Goal: Find specific page/section: Find specific page/section

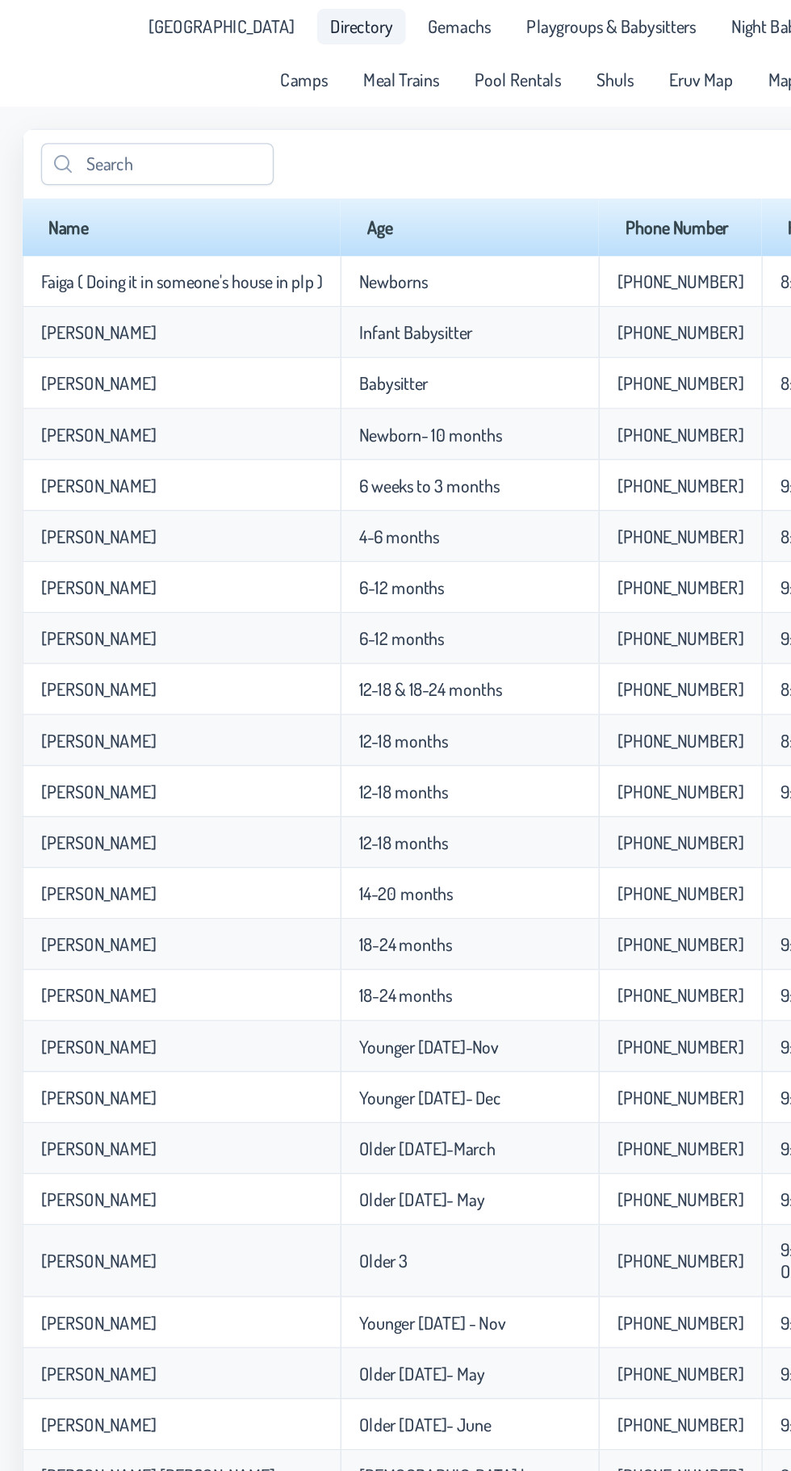
click at [244, 26] on span "Directory" at bounding box center [263, 19] width 45 height 13
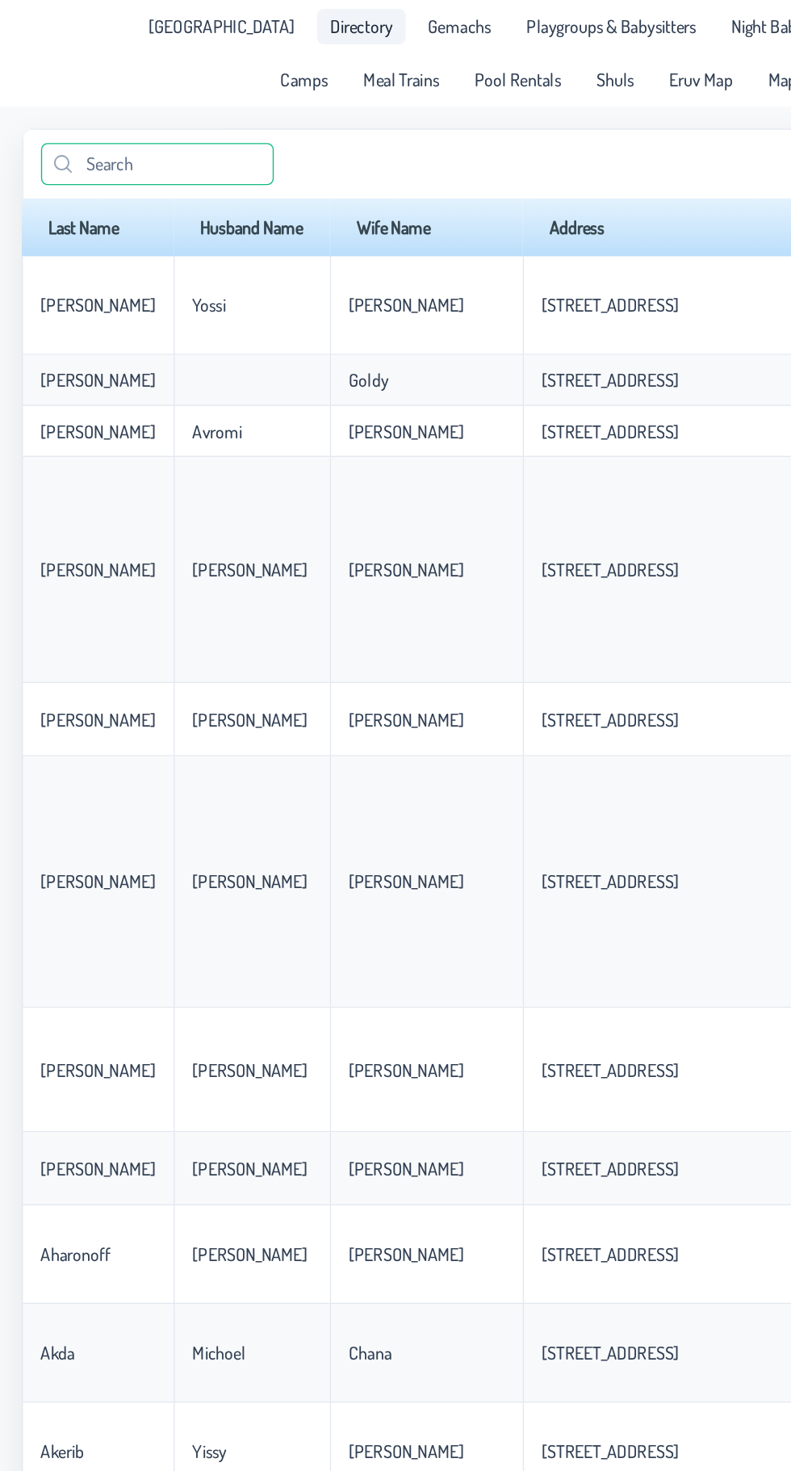
click at [81, 113] on input "text" at bounding box center [115, 119] width 170 height 31
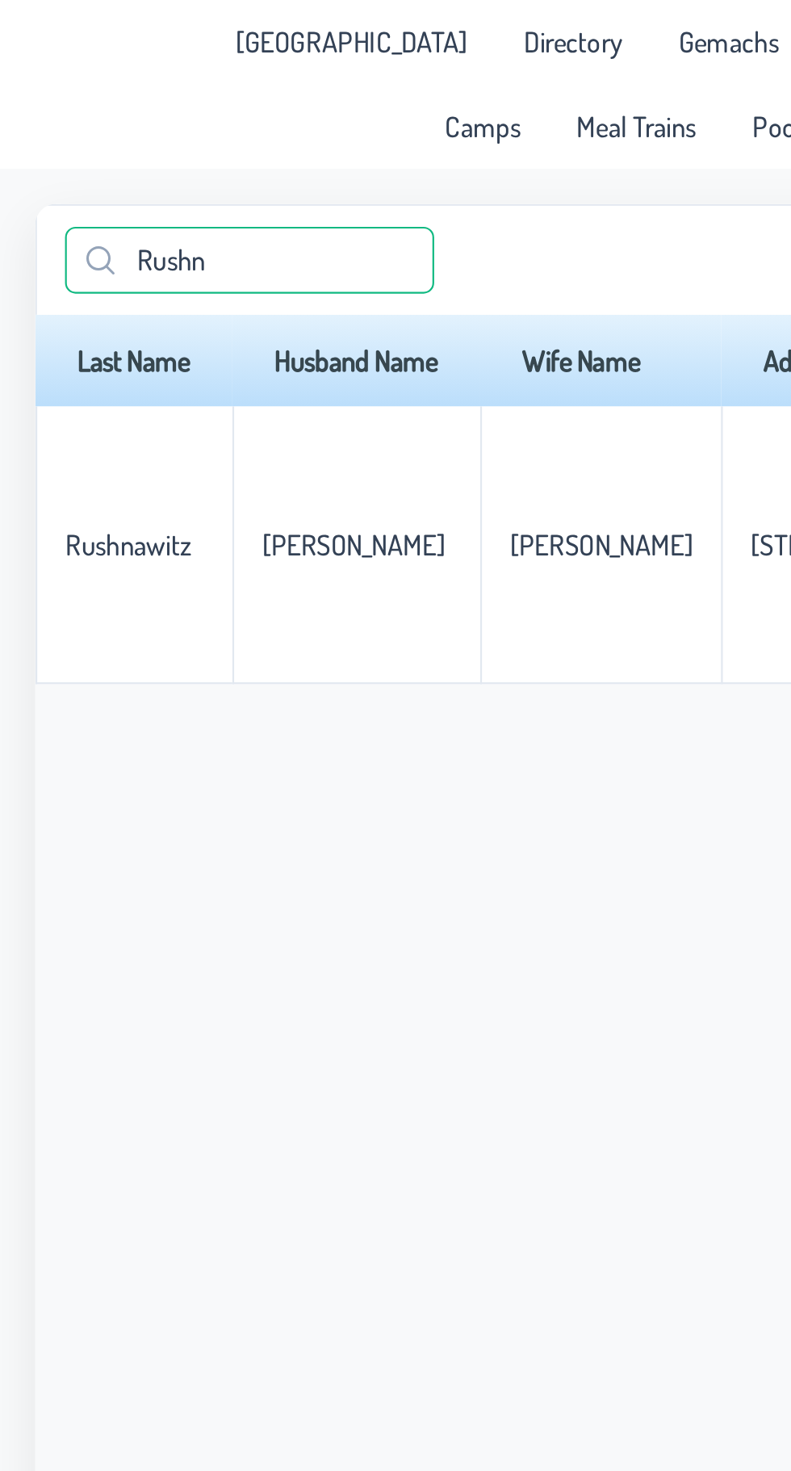
type input "Rushn"
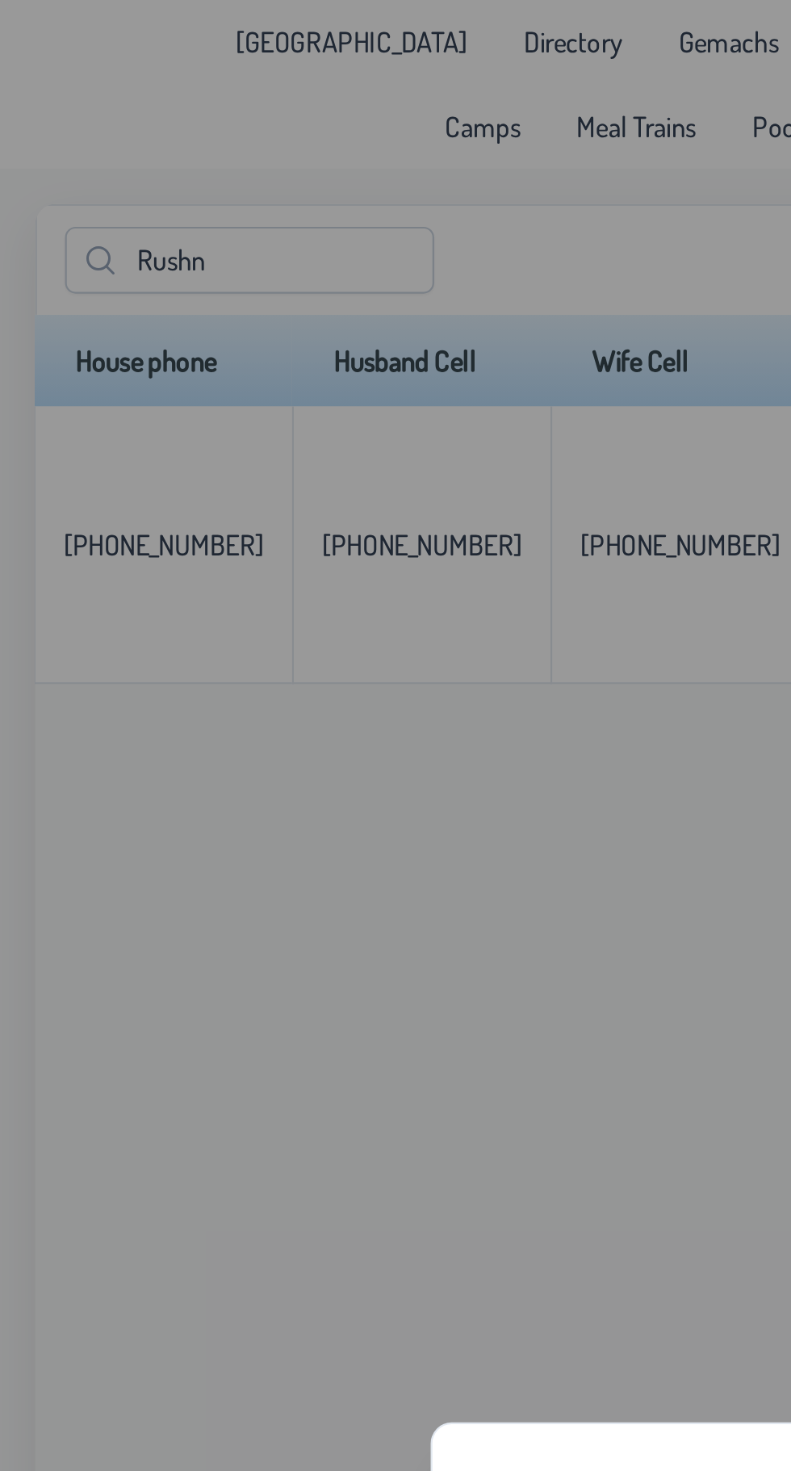
click at [270, 245] on div "Personal Use Only This information is for personal use only and is not to be sh…" at bounding box center [395, 735] width 791 height 1471
